Goal: Find specific page/section: Find specific page/section

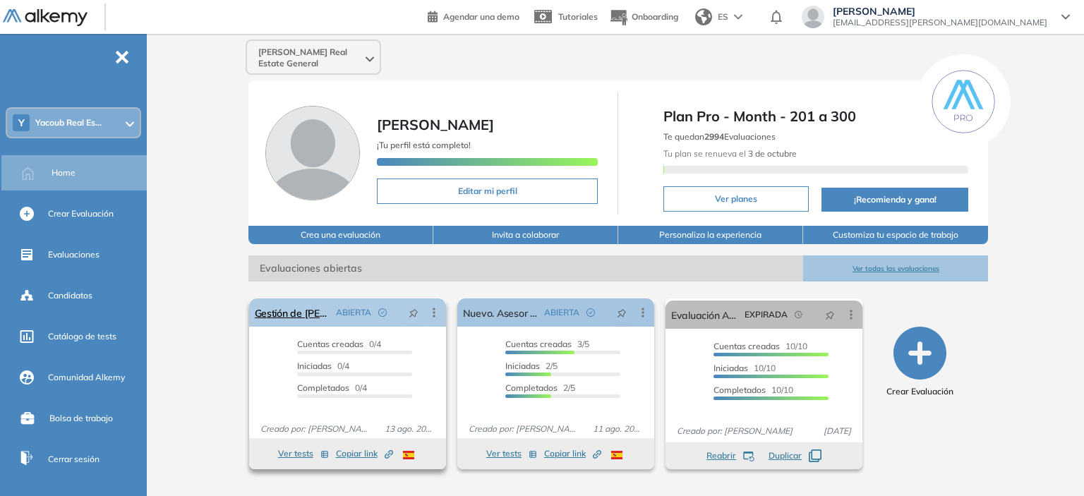
click at [341, 313] on span "ABIERTA" at bounding box center [353, 312] width 35 height 13
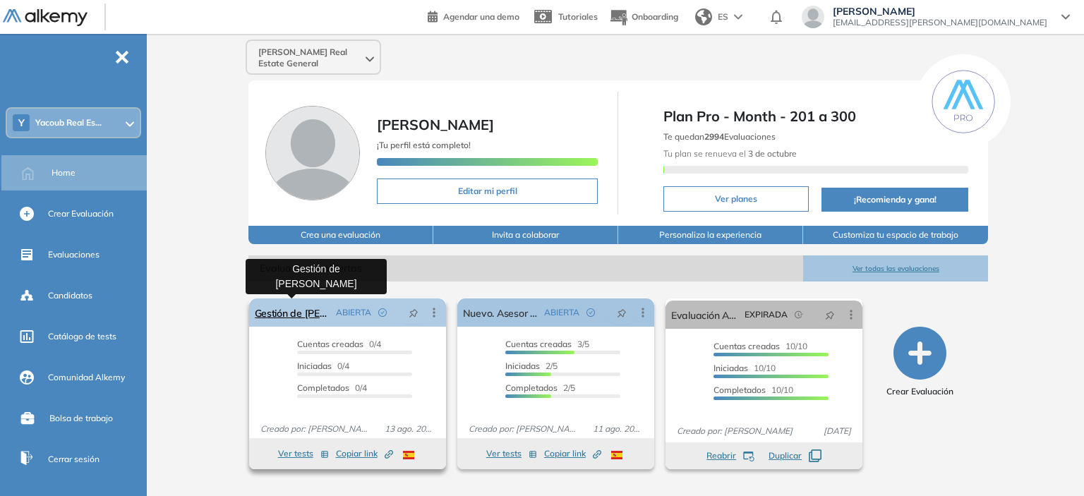
click at [308, 315] on link "Gestión de [PERSON_NAME]" at bounding box center [292, 312] width 75 height 28
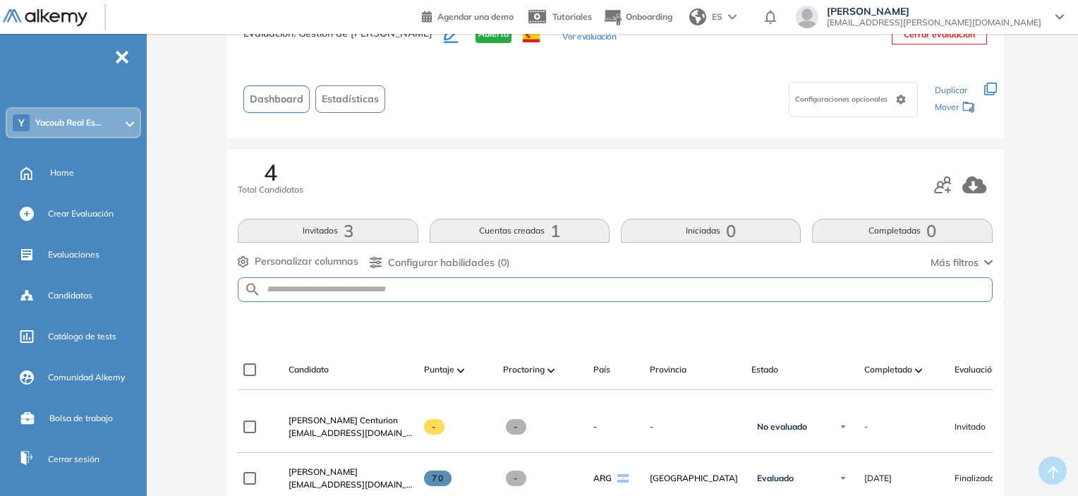
scroll to position [71, 0]
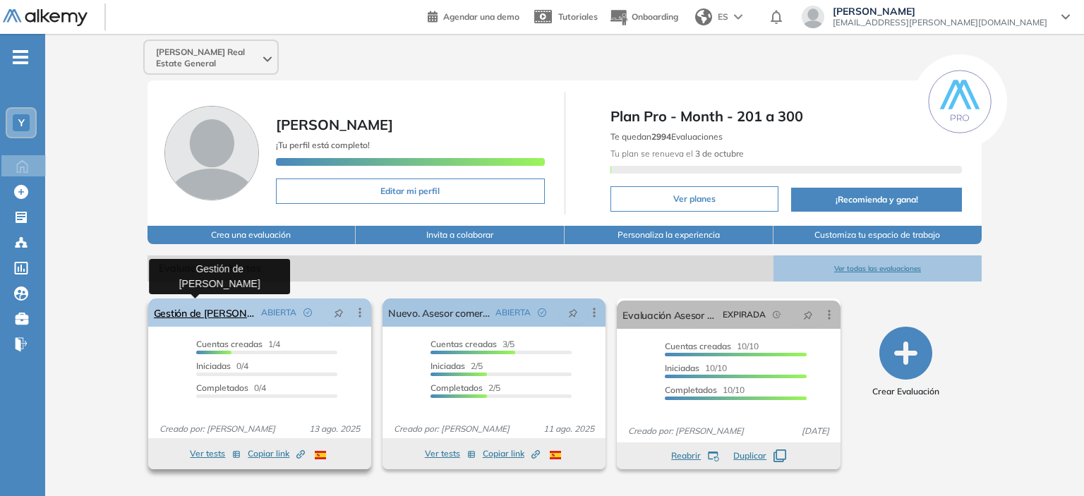
click at [231, 312] on link "Gestión de [PERSON_NAME]" at bounding box center [205, 312] width 102 height 28
